Goal: Transaction & Acquisition: Purchase product/service

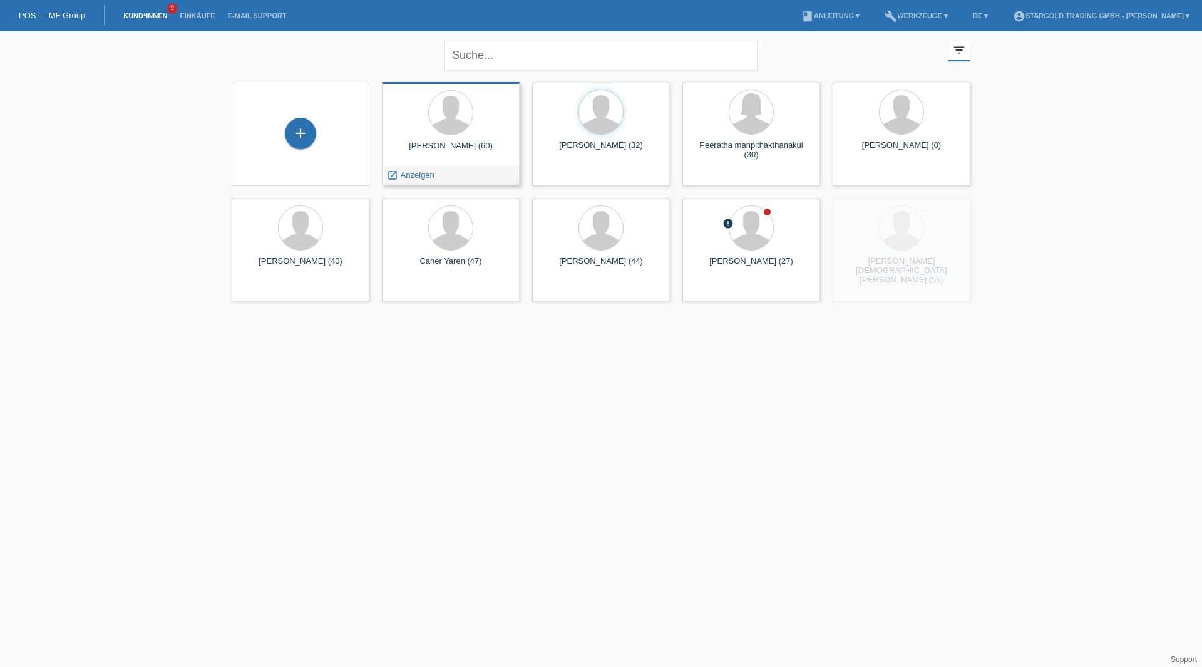
click at [437, 133] on div at bounding box center [451, 113] width 118 height 47
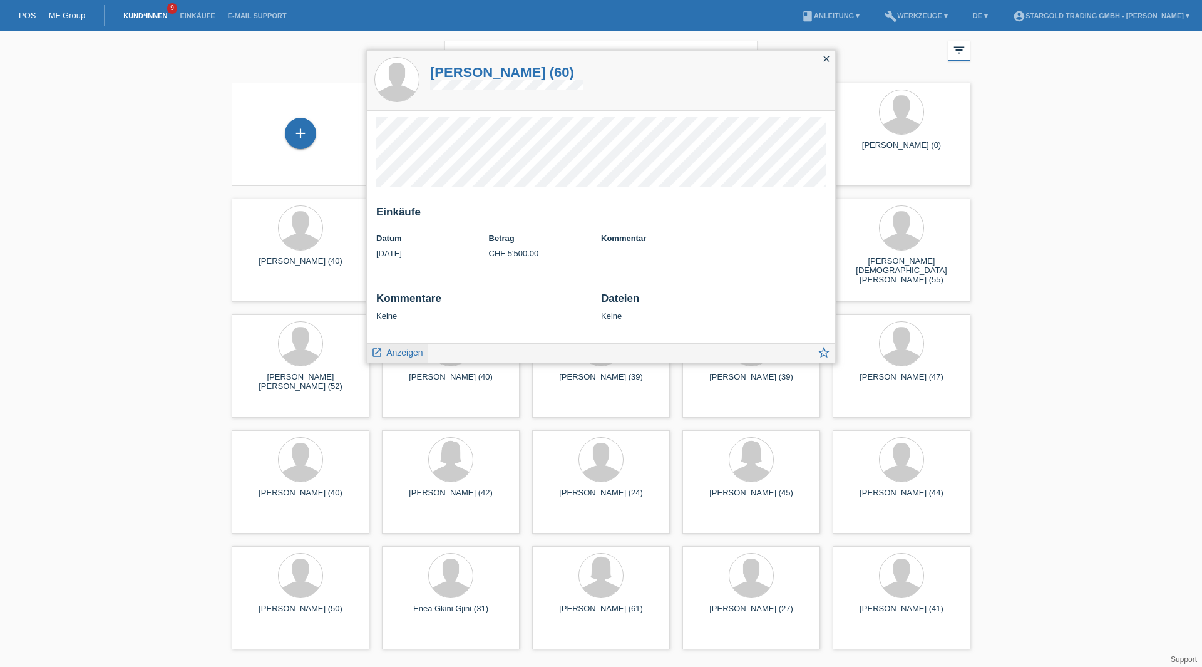
click at [388, 360] on div "launch Anzeigen" at bounding box center [397, 353] width 61 height 19
click at [394, 353] on span "Anzeigen" at bounding box center [404, 352] width 36 height 10
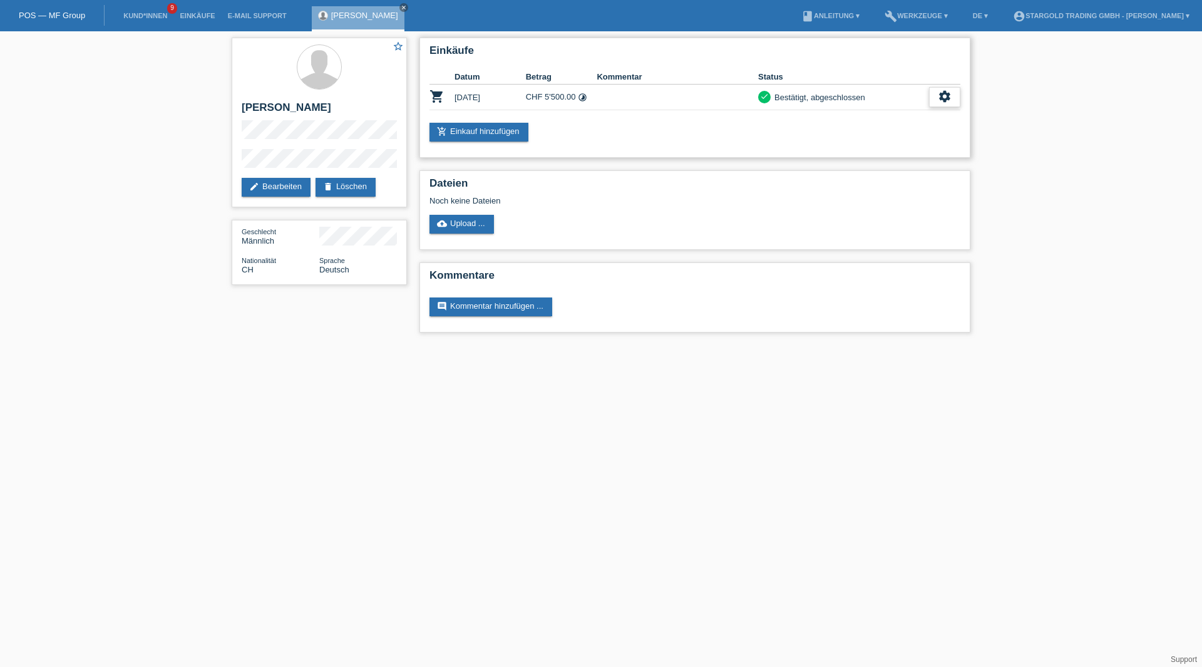
click at [952, 87] on div "settings" at bounding box center [944, 97] width 31 height 20
click at [849, 192] on span "Stornierung hinzufügen..." at bounding box center [858, 191] width 95 height 15
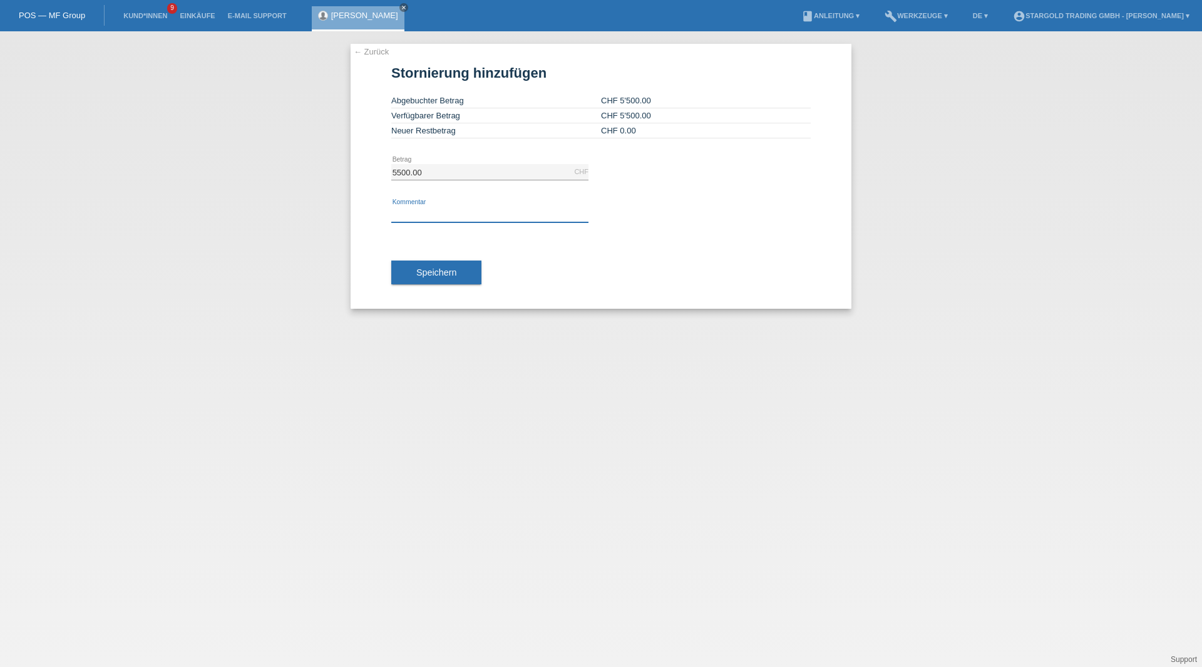
click at [463, 210] on input "text" at bounding box center [489, 215] width 197 height 16
type input "Neue Datum"
click at [461, 265] on button "Speichern" at bounding box center [436, 272] width 90 height 24
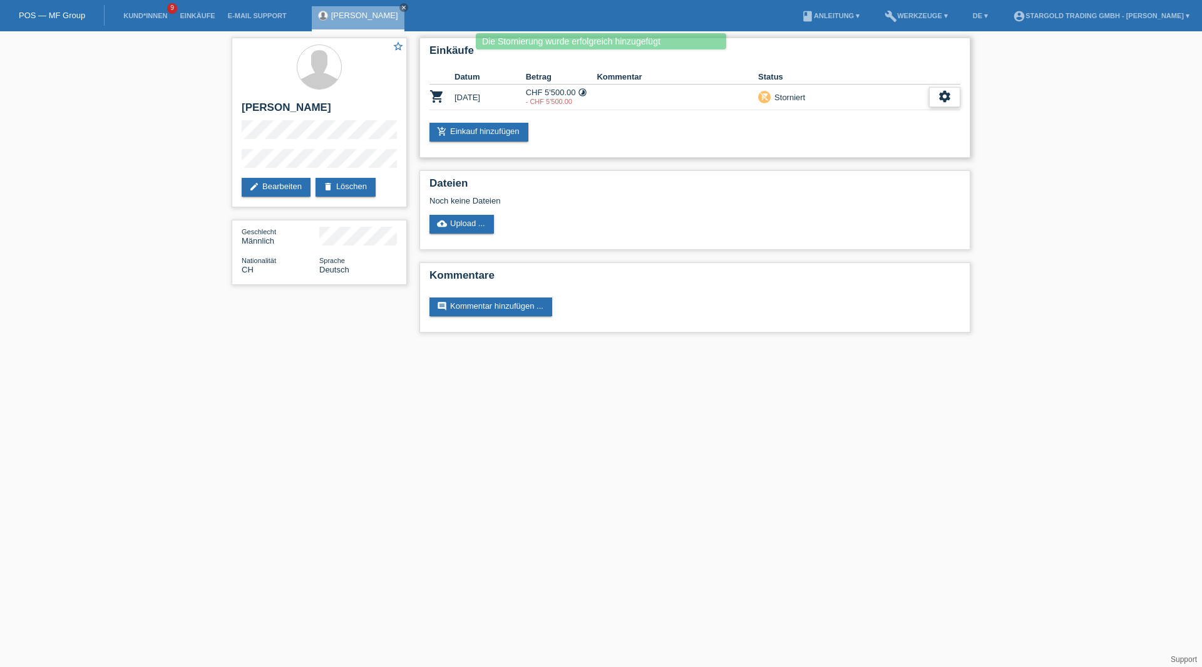
click at [942, 98] on icon "settings" at bounding box center [945, 97] width 14 height 14
click at [525, 134] on link "add_shopping_cart Einkauf hinzufügen" at bounding box center [479, 132] width 99 height 19
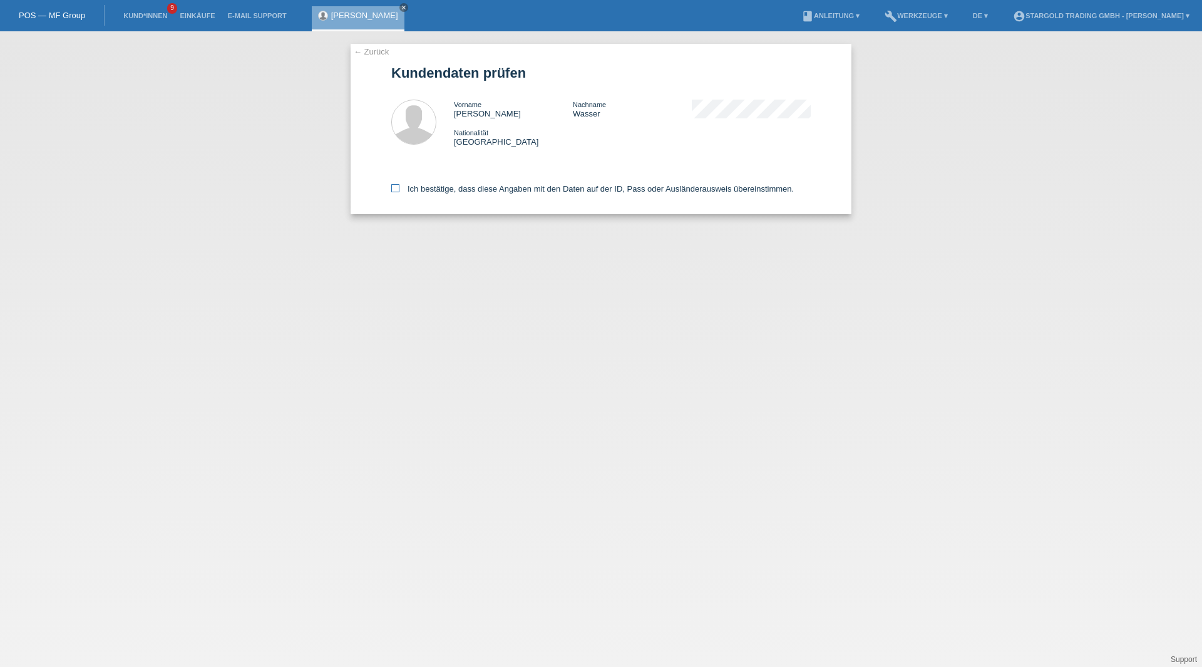
click at [408, 188] on label "Ich bestätige, dass diese Angaben mit den Daten auf der ID, Pass oder Ausländer…" at bounding box center [592, 188] width 403 height 9
click at [399, 188] on input "Ich bestätige, dass diese Angaben mit den Daten auf der ID, Pass oder Ausländer…" at bounding box center [395, 188] width 8 height 8
checkbox input "true"
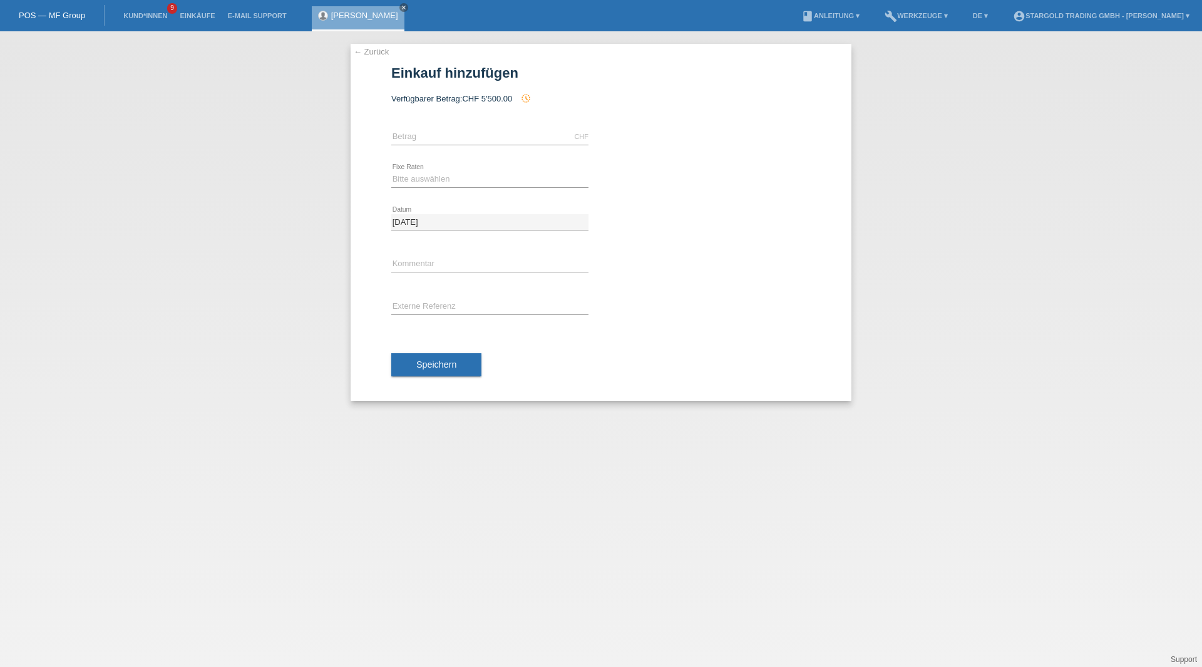
click at [468, 145] on icon at bounding box center [489, 145] width 197 height 1
click at [463, 140] on input "text" at bounding box center [489, 137] width 197 height 16
type input "5500.00"
click at [557, 191] on div "Bitte auswählen 6 Raten 12 Raten 18 Raten 24 Raten 36 Raten 48 Raten error Fixe…" at bounding box center [489, 179] width 197 height 43
click at [558, 187] on icon at bounding box center [489, 187] width 197 height 1
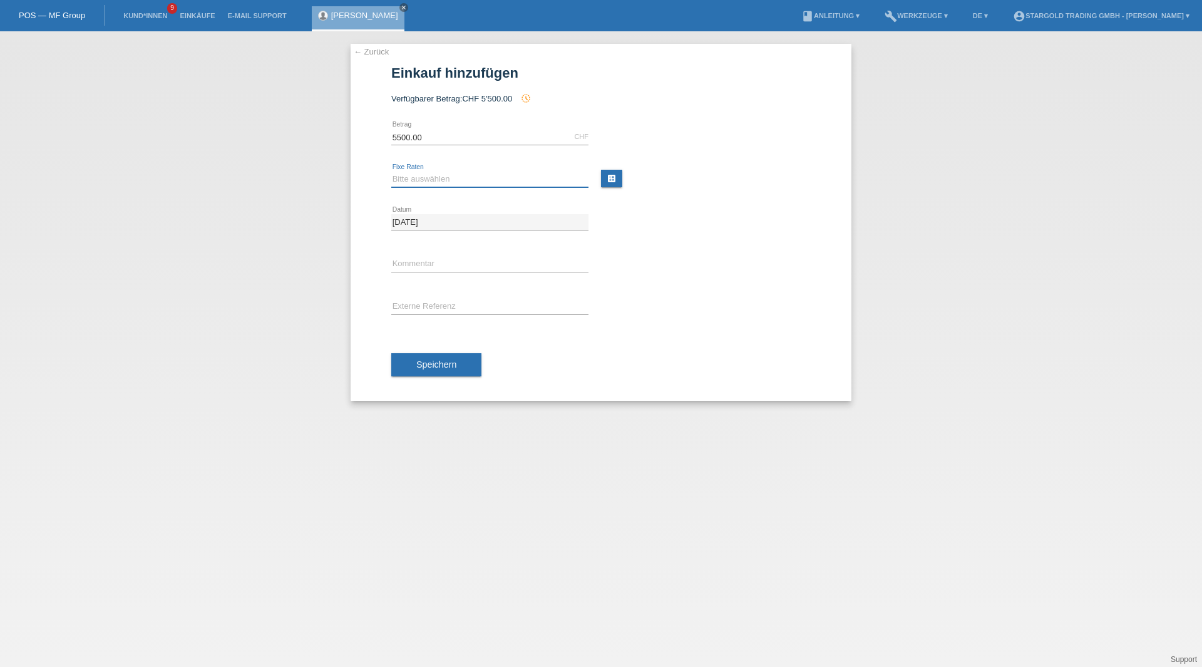
click at [512, 175] on select "Bitte auswählen 6 Raten 12 Raten 18 Raten 24 Raten 36 Raten 48 Raten" at bounding box center [489, 179] width 197 height 15
select select "497"
click at [391, 172] on select "Bitte auswählen 6 Raten 12 Raten 18 Raten 24 Raten 36 Raten 48 Raten" at bounding box center [489, 179] width 197 height 15
click at [64, 14] on link "POS — MF Group" at bounding box center [52, 15] width 66 height 9
click at [461, 363] on button "Speichern" at bounding box center [436, 365] width 90 height 24
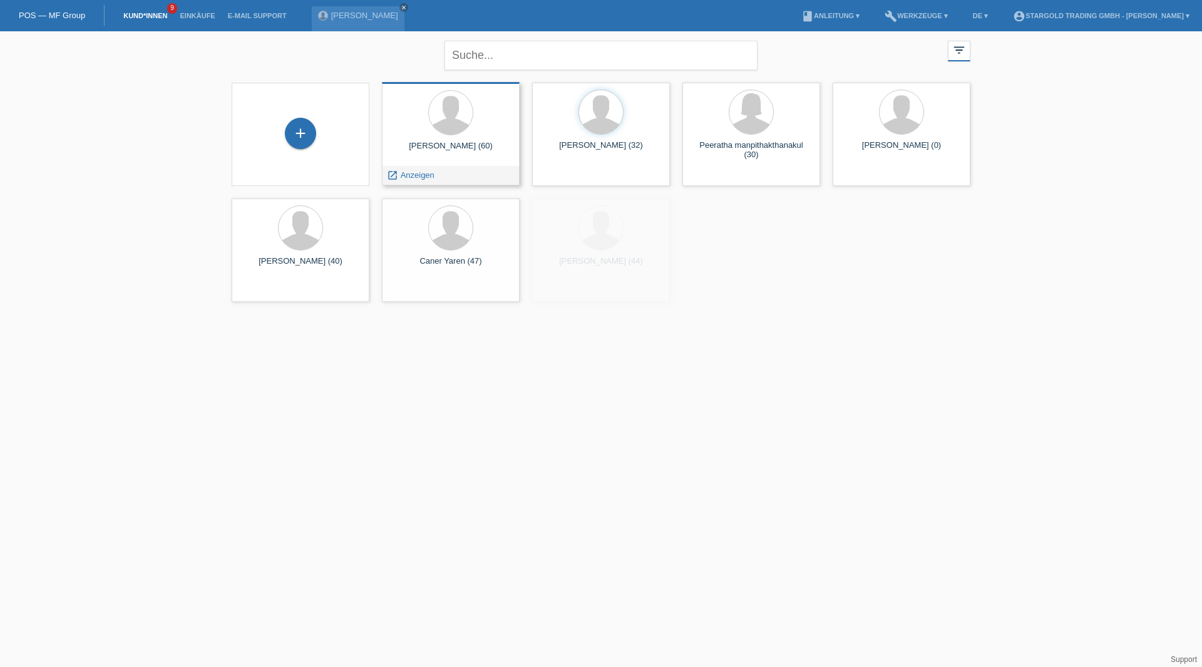
click at [466, 157] on div "[PERSON_NAME] (60)" at bounding box center [451, 151] width 118 height 20
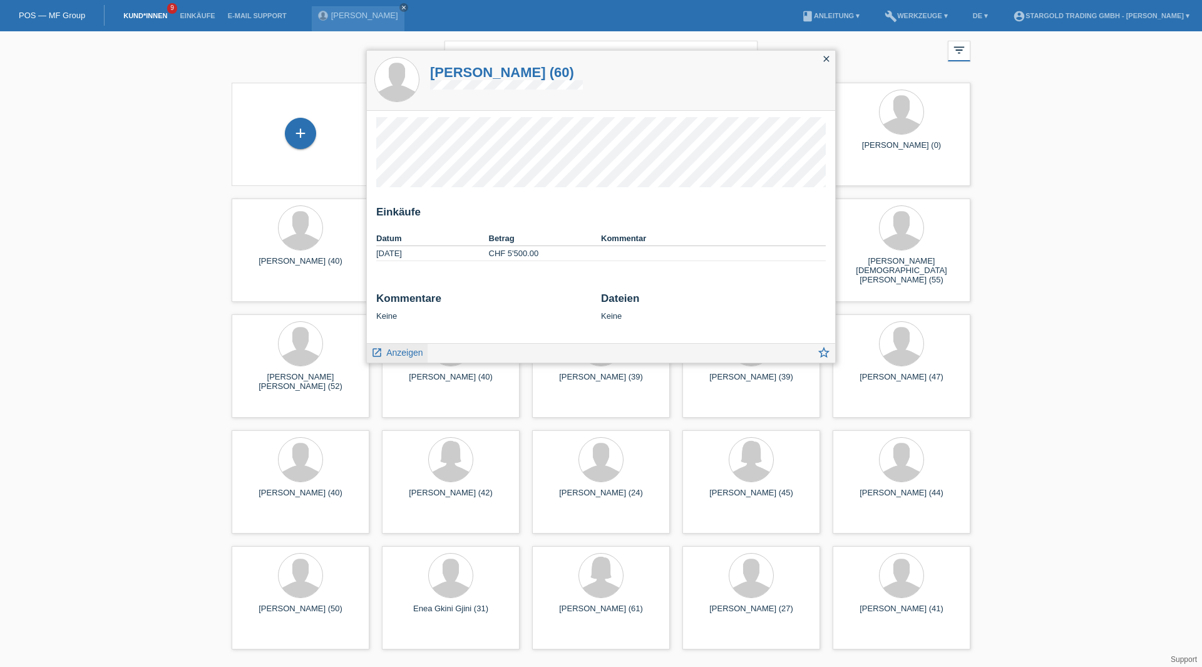
click at [418, 353] on span "Anzeigen" at bounding box center [404, 352] width 36 height 10
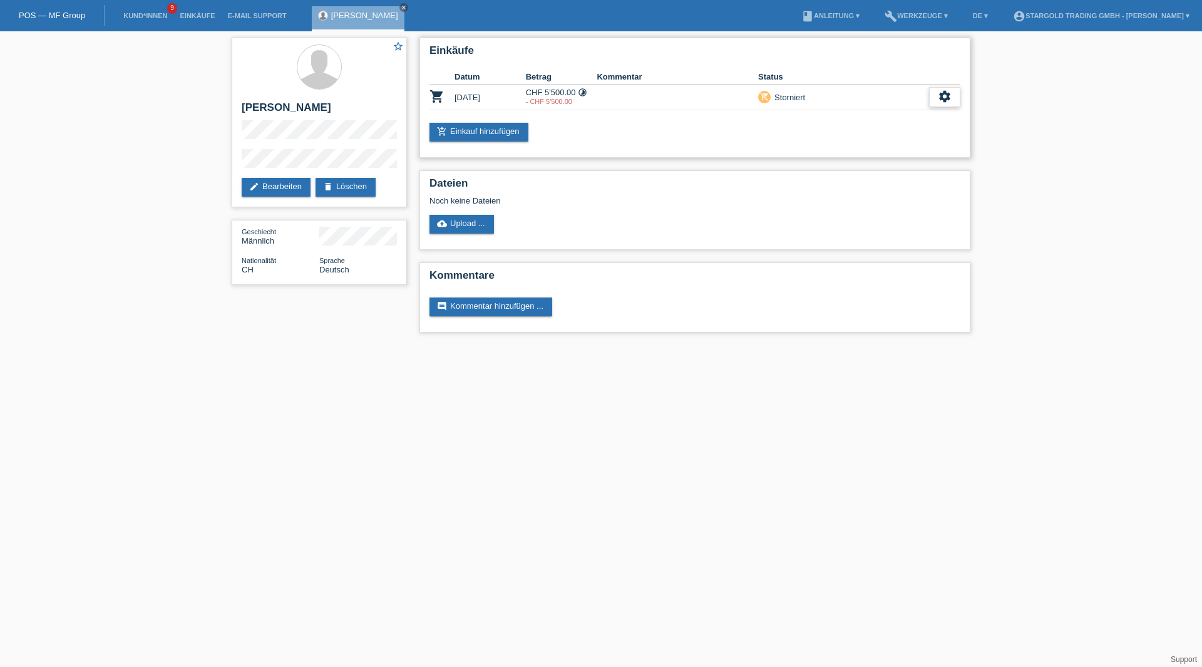
click at [944, 96] on icon "settings" at bounding box center [945, 97] width 14 height 14
click at [923, 115] on span "Anzeigen" at bounding box center [934, 116] width 38 height 15
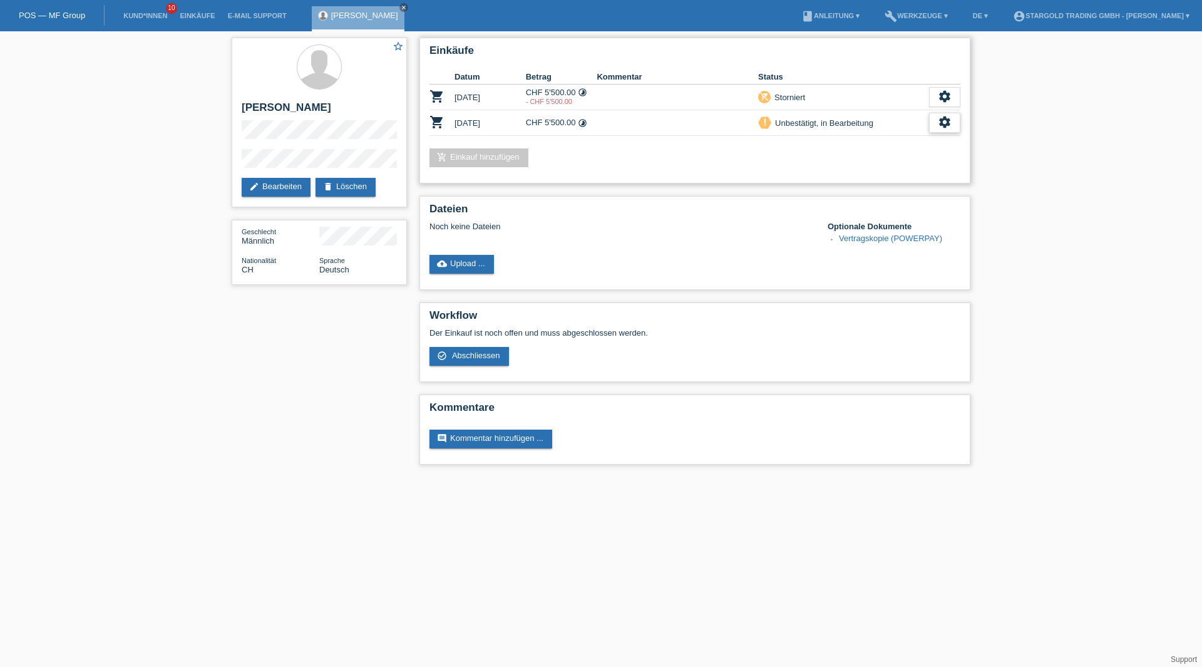
click at [951, 117] on icon "settings" at bounding box center [945, 122] width 14 height 14
drag, startPoint x: 577, startPoint y: 100, endPoint x: 461, endPoint y: 93, distance: 115.4
click at [461, 93] on tr "shopping_cart [DATE] CHF 5'500.00 timelapse - CHF 5'500.00 remove_shopping_cart" at bounding box center [695, 98] width 531 height 26
click at [461, 93] on td "[DATE]" at bounding box center [490, 98] width 71 height 26
click at [850, 120] on div "Unbestätigt, in Bearbeitung" at bounding box center [822, 122] width 102 height 13
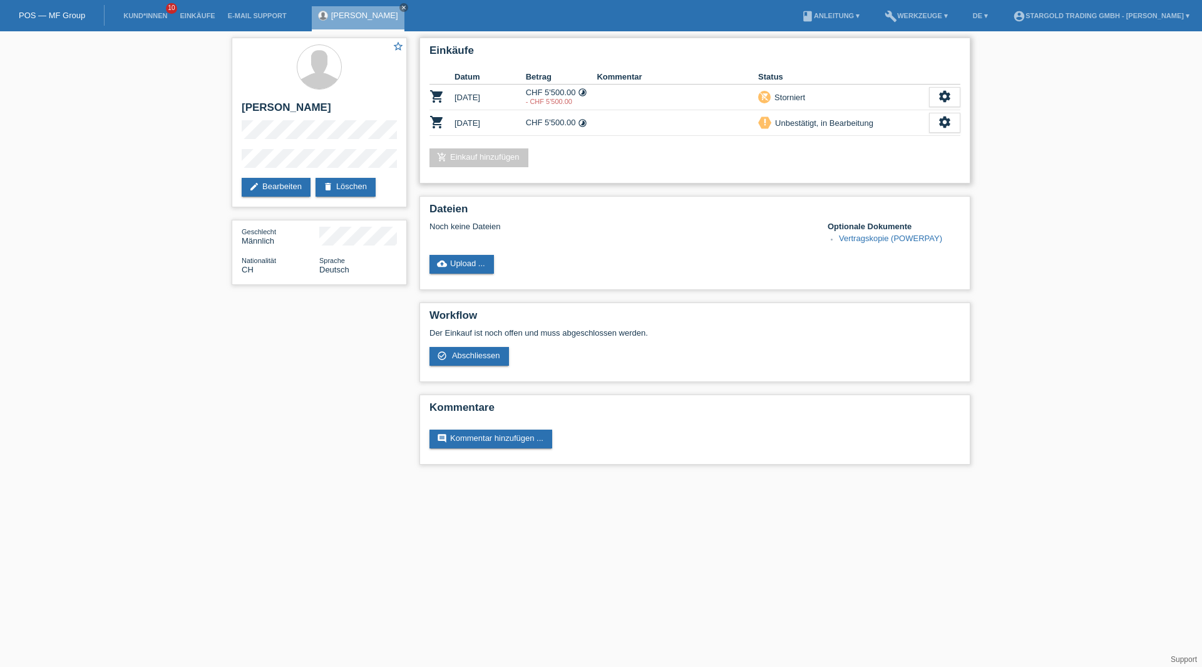
drag, startPoint x: 871, startPoint y: 123, endPoint x: 783, endPoint y: 134, distance: 88.3
click at [785, 134] on td "priority_high Unbestätigt, in Bearbeitung" at bounding box center [843, 123] width 171 height 26
click at [753, 117] on td at bounding box center [678, 123] width 162 height 26
drag, startPoint x: 446, startPoint y: 118, endPoint x: 505, endPoint y: 131, distance: 60.4
click at [505, 132] on tr "shopping_cart [DATE] CHF 5'500.00 timelapse priority_high settings" at bounding box center [695, 123] width 531 height 26
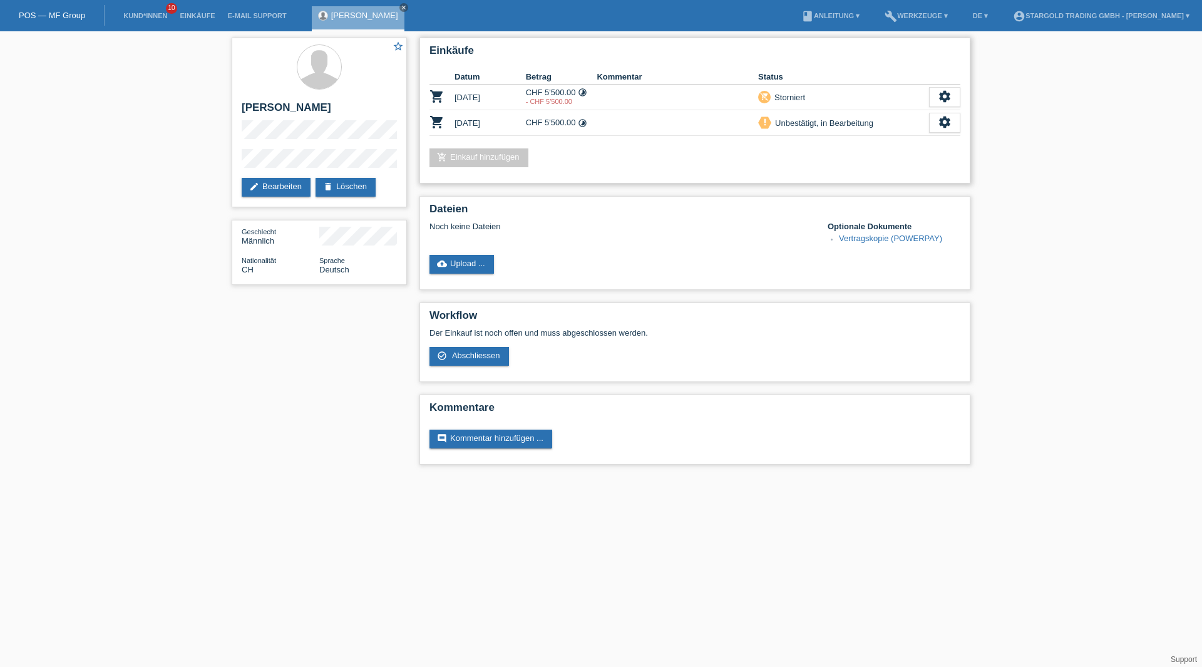
click at [505, 131] on td "[DATE]" at bounding box center [490, 123] width 71 height 26
drag, startPoint x: 545, startPoint y: 96, endPoint x: 621, endPoint y: 104, distance: 76.1
click at [620, 104] on tr "shopping_cart [DATE] CHF 5'500.00 timelapse - CHF 5'500.00 remove_shopping_cart" at bounding box center [695, 98] width 531 height 26
click at [621, 104] on td at bounding box center [678, 98] width 162 height 26
